Goal: Check status

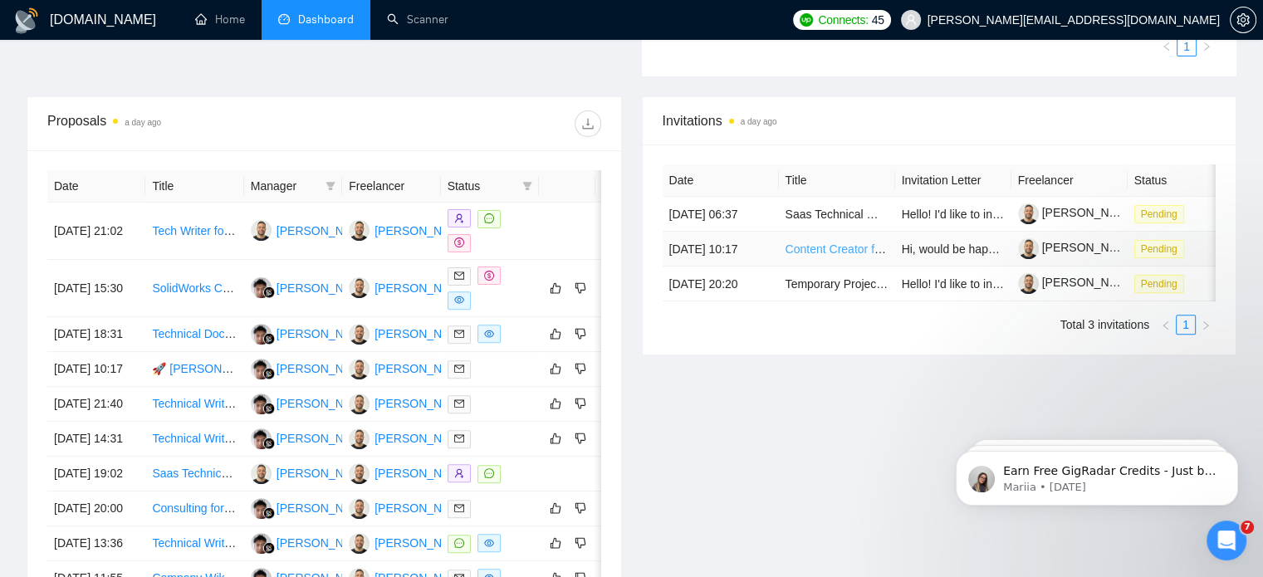
click at [839, 252] on link "Content Creator for Data Infrastructure / Cloud" at bounding box center [904, 248] width 239 height 13
click at [731, 247] on td "[DATE] 10:17" at bounding box center [721, 249] width 116 height 35
click at [1161, 253] on span "Pending" at bounding box center [1159, 249] width 50 height 18
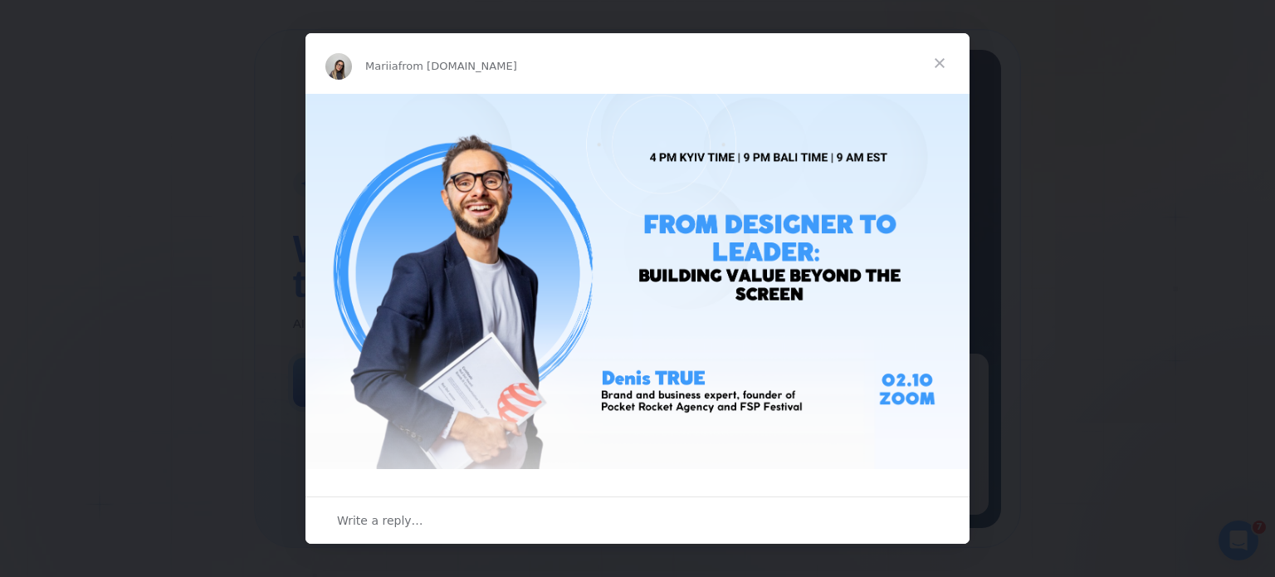
click at [930, 59] on span "Close" at bounding box center [940, 63] width 60 height 60
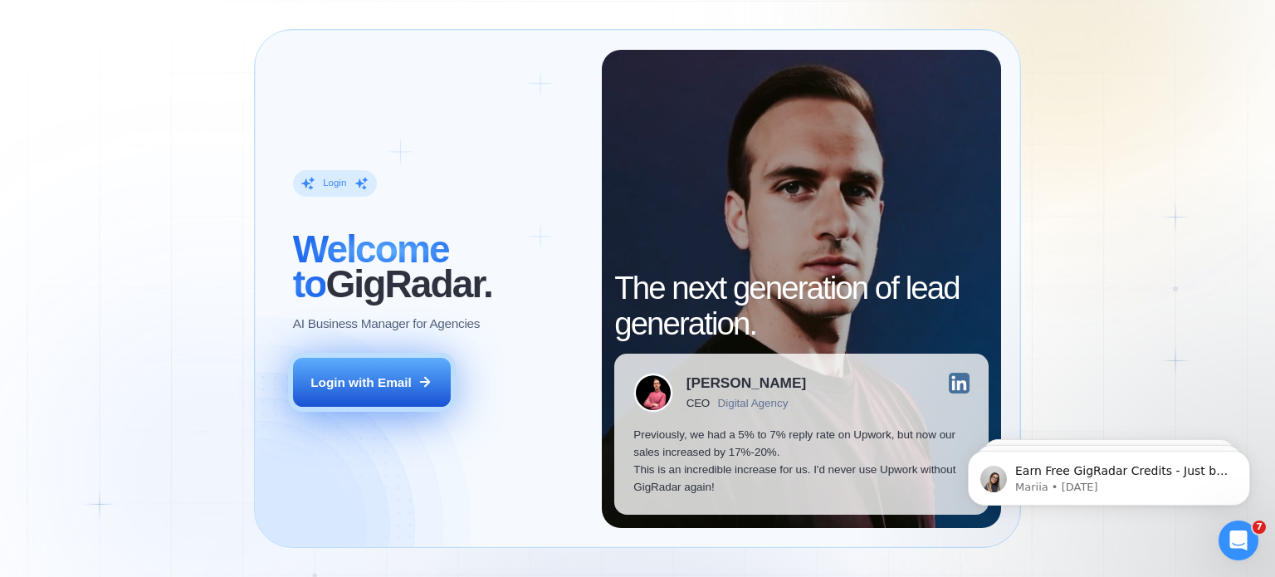
click at [350, 395] on button "Login with Email" at bounding box center [372, 383] width 158 height 50
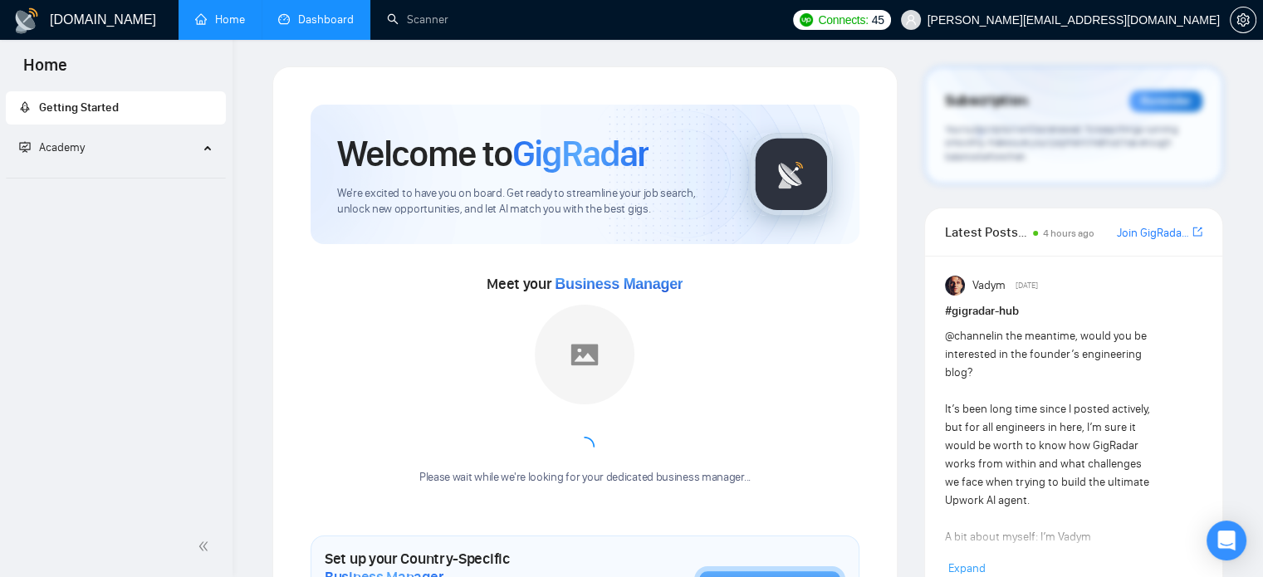
click at [332, 27] on link "Dashboard" at bounding box center [316, 19] width 76 height 14
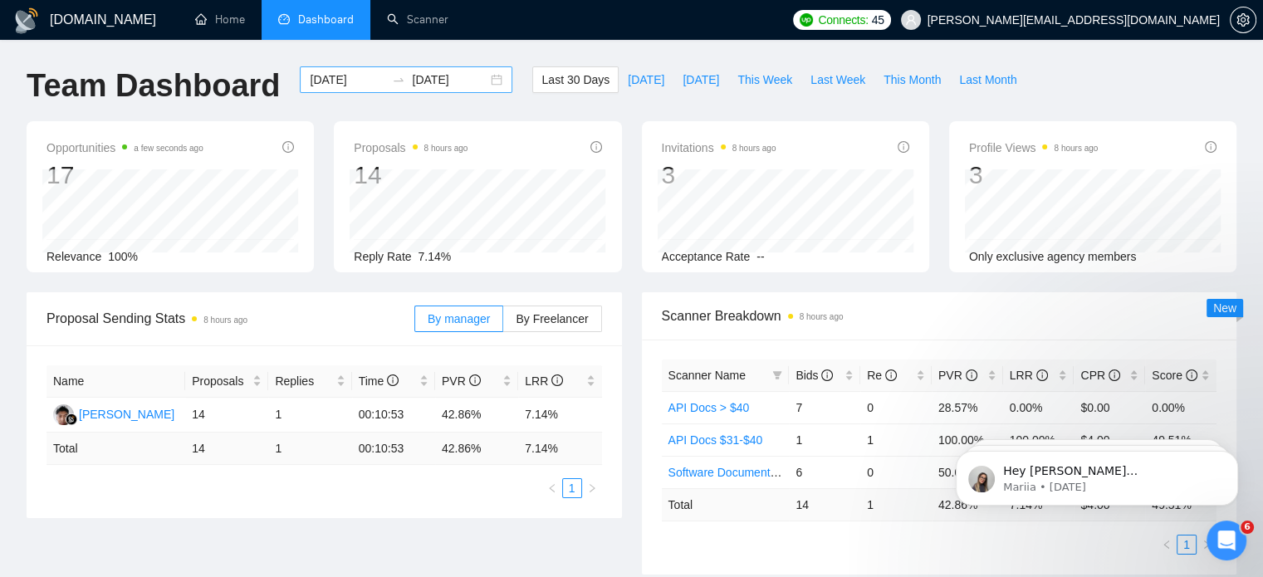
click at [491, 83] on div "2025-08-31 2025-09-30" at bounding box center [406, 79] width 213 height 27
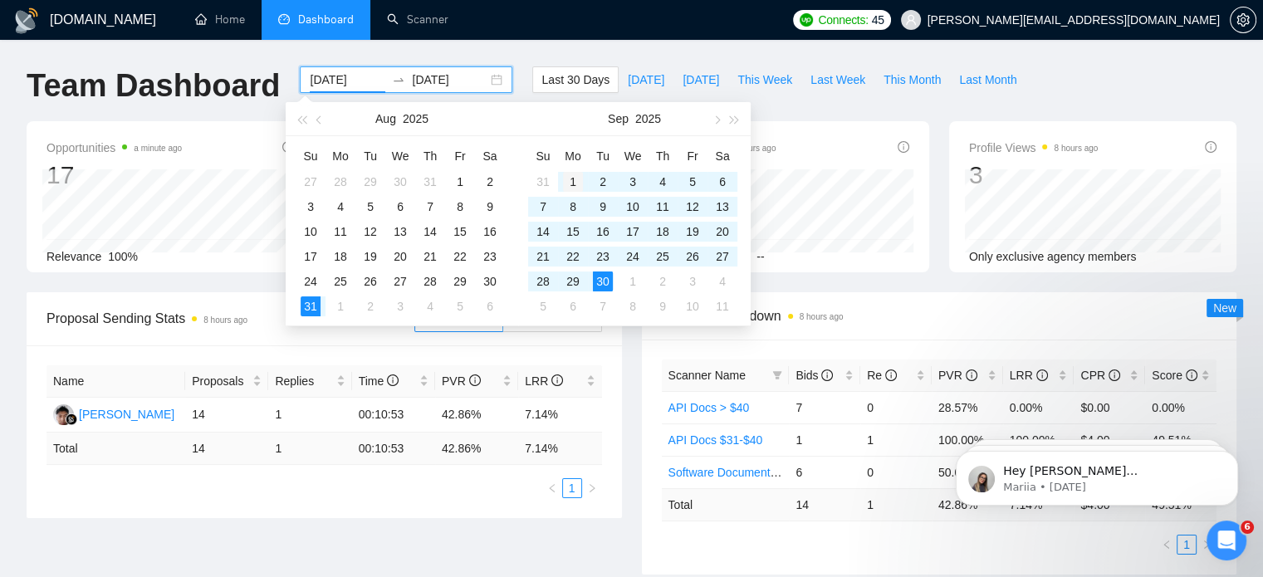
type input "[DATE]"
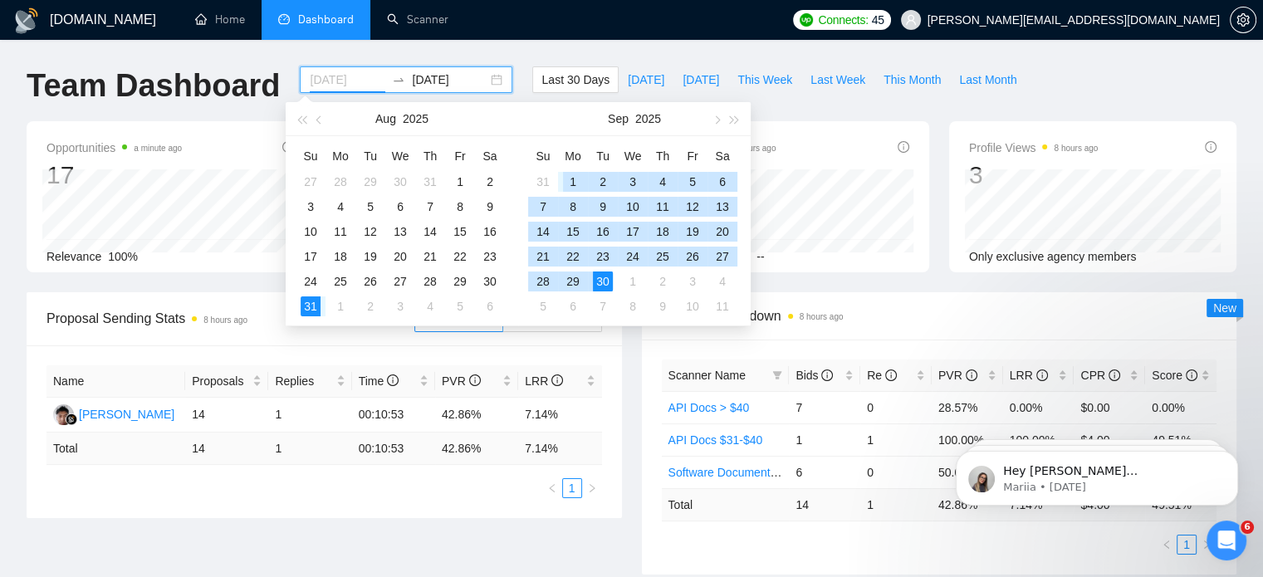
click at [574, 175] on div "1" at bounding box center [573, 182] width 20 height 20
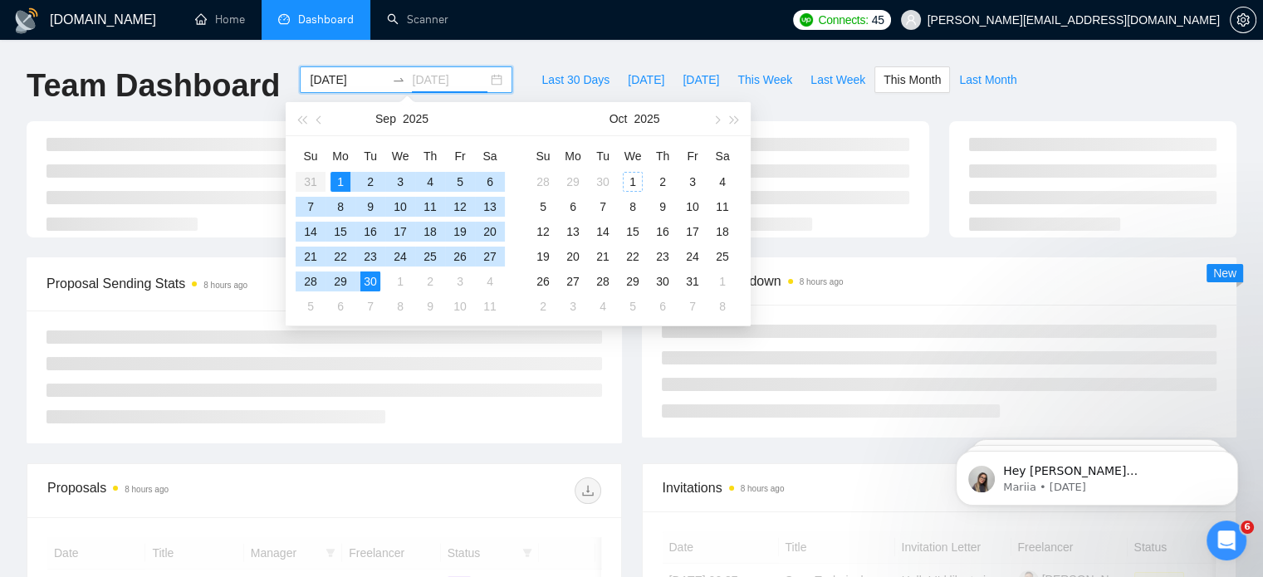
type input "[DATE]"
click at [373, 278] on div "30" at bounding box center [370, 282] width 20 height 20
